Goal: Task Accomplishment & Management: Use online tool/utility

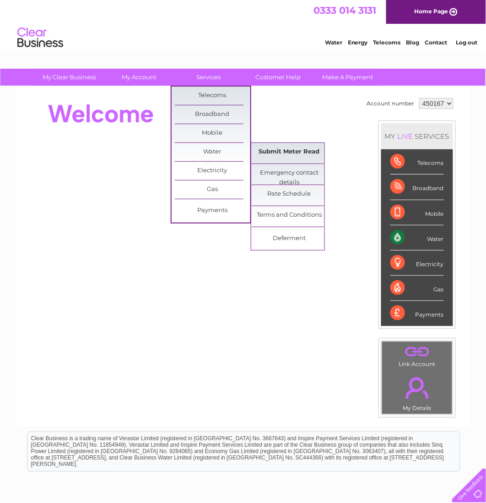
click at [286, 149] on link "Submit Meter Read" at bounding box center [290, 152] width 76 height 18
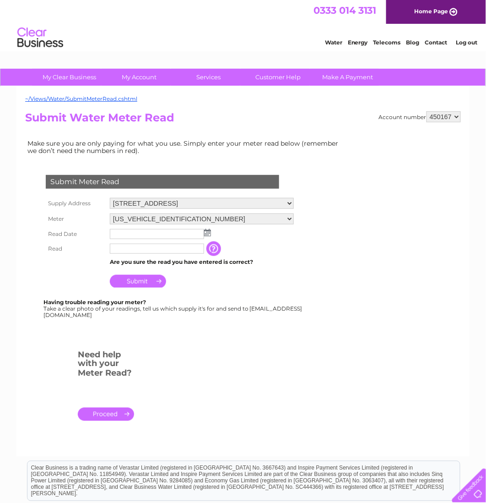
click at [209, 229] on img at bounding box center [207, 232] width 7 height 7
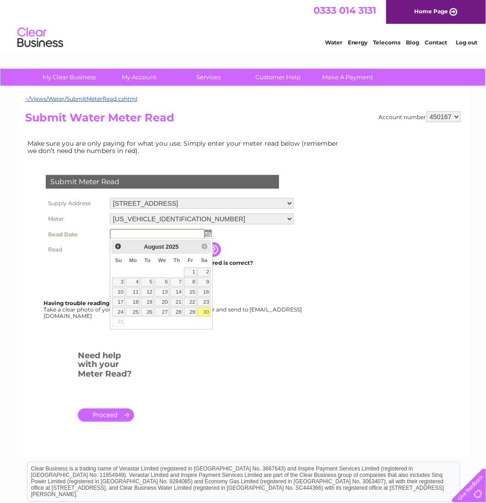
click at [207, 315] on link "30" at bounding box center [204, 311] width 13 height 9
type input "[DATE]"
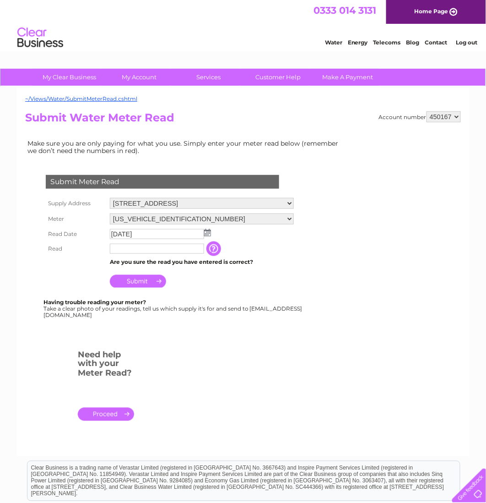
click at [121, 247] on input "text" at bounding box center [157, 249] width 94 height 10
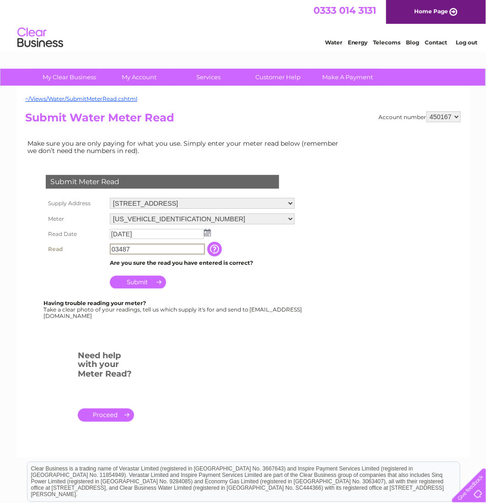
type input "03487"
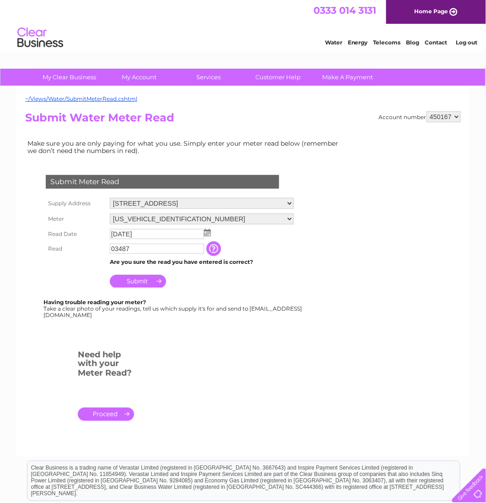
click at [136, 279] on input "Submit" at bounding box center [138, 281] width 56 height 13
